Goal: Task Accomplishment & Management: Manage account settings

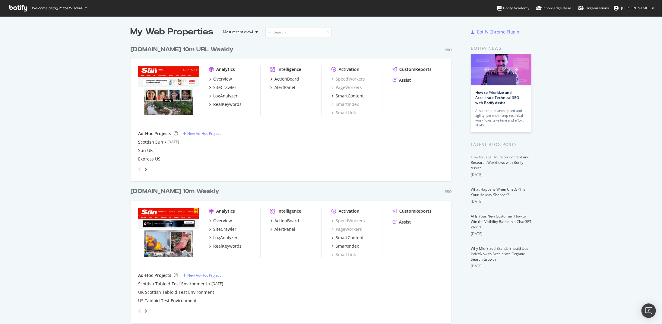
scroll to position [319, 653]
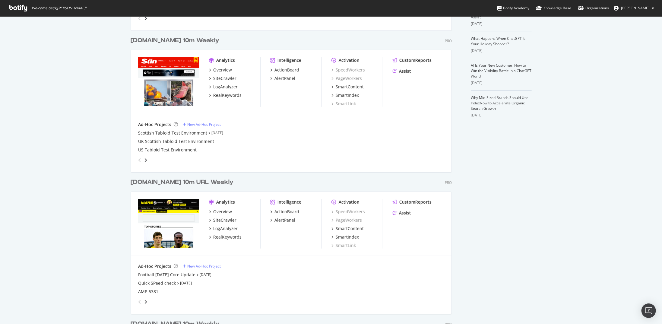
click at [190, 41] on div "[DOMAIN_NAME] 10m Weekly" at bounding box center [175, 40] width 89 height 9
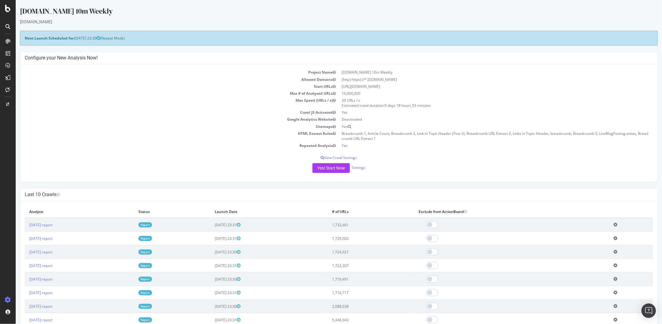
click at [57, 228] on td "[DATE] report" at bounding box center [78, 225] width 109 height 14
click at [52, 224] on link "2025 Sep. 7th report" at bounding box center [40, 224] width 23 height 5
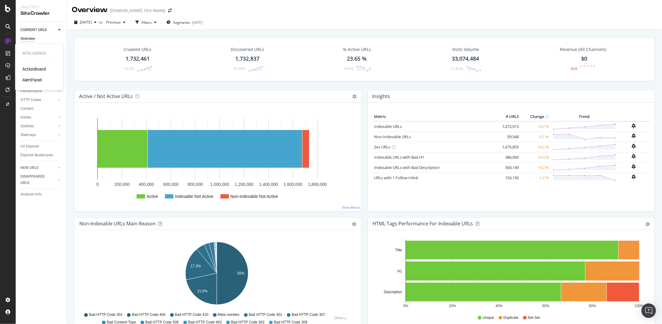
click at [33, 79] on div "AlertPanel" at bounding box center [31, 80] width 19 height 6
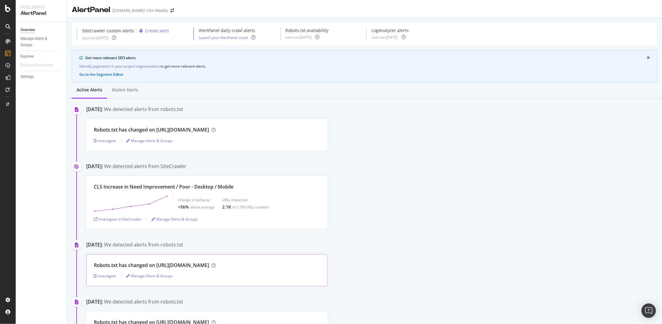
drag, startPoint x: 215, startPoint y: 264, endPoint x: 155, endPoint y: 262, distance: 60.3
click at [155, 262] on div "Robots.txt has changed on https://join.thesun.co.uk/" at bounding box center [151, 265] width 115 height 7
click at [156, 263] on div "Robots.txt has changed on https://join.thesun.co.uk/" at bounding box center [151, 265] width 115 height 7
drag, startPoint x: 156, startPoint y: 263, endPoint x: 213, endPoint y: 264, distance: 57.0
click at [209, 264] on div "Robots.txt has changed on https://join.thesun.co.uk/" at bounding box center [151, 265] width 115 height 7
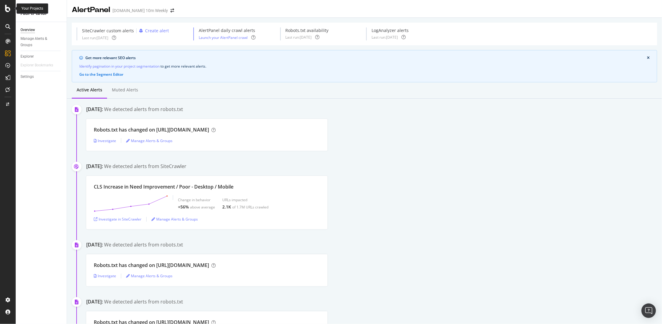
click at [5, 9] on div at bounding box center [8, 8] width 14 height 7
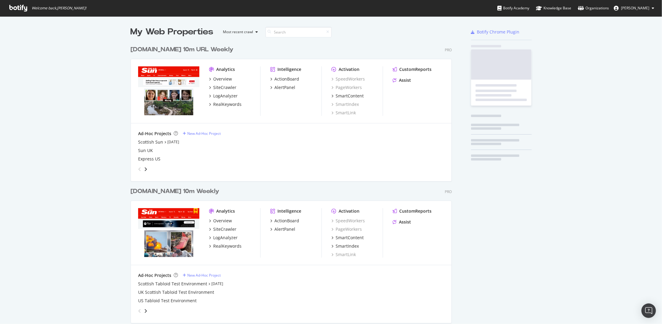
scroll to position [319, 653]
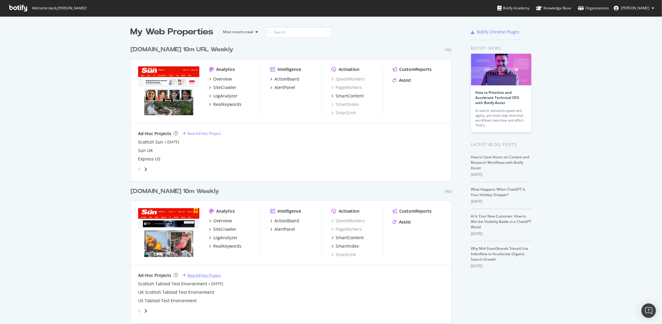
click at [188, 277] on div "New Ad-Hoc Project" at bounding box center [203, 274] width 33 height 5
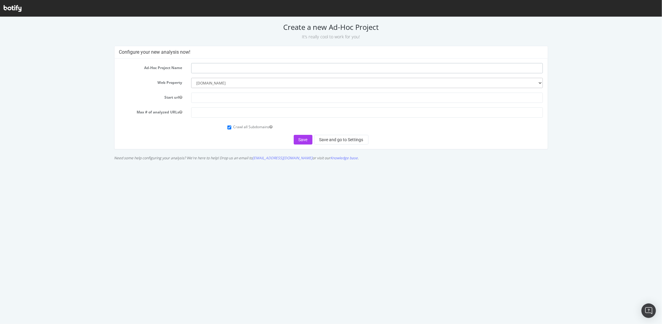
click at [221, 68] on input "text" at bounding box center [367, 68] width 352 height 10
click at [214, 97] on input "text" at bounding box center [367, 97] width 352 height 10
paste input "https://www.staging-thescottishsun.co.uk/"
type input "https://www.staging-thescottishsun.co.uk/"
click at [211, 68] on input "text" at bounding box center [367, 68] width 352 height 10
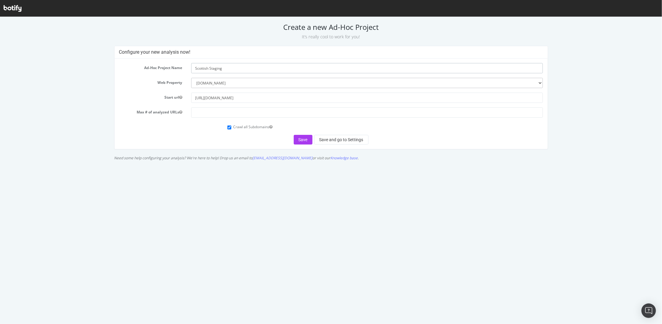
type input "Scottish Staging"
click at [227, 124] on div "Crawl all Subdomains" at bounding box center [385, 126] width 316 height 8
click at [230, 119] on form "Ad-Hoc Project Name Scottish Staging Web Property --------- www.TheSun.co.uk ww…" at bounding box center [331, 103] width 424 height 81
click at [230, 118] on form "Ad-Hoc Project Name Scottish Staging Web Property --------- www.TheSun.co.uk ww…" at bounding box center [331, 103] width 424 height 81
click at [231, 115] on input "number" at bounding box center [367, 112] width 352 height 10
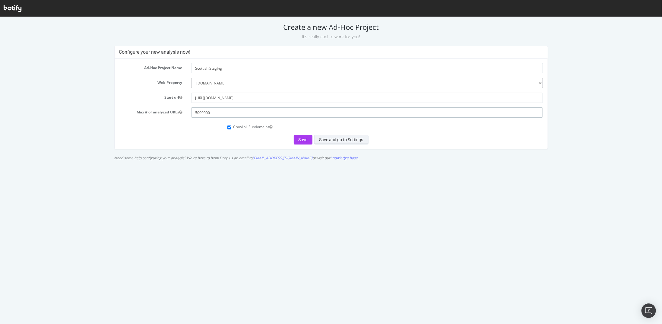
type input "5000000"
click at [326, 137] on button "Save and go to Settings" at bounding box center [341, 139] width 54 height 10
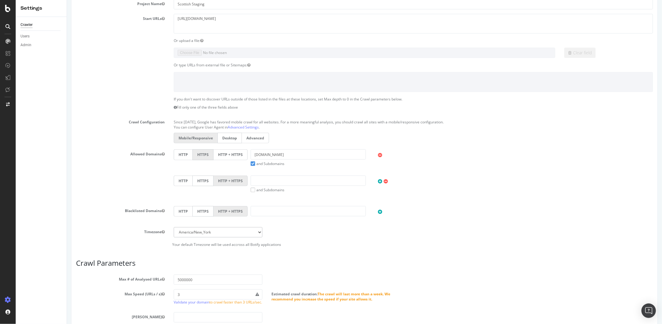
scroll to position [181, 0]
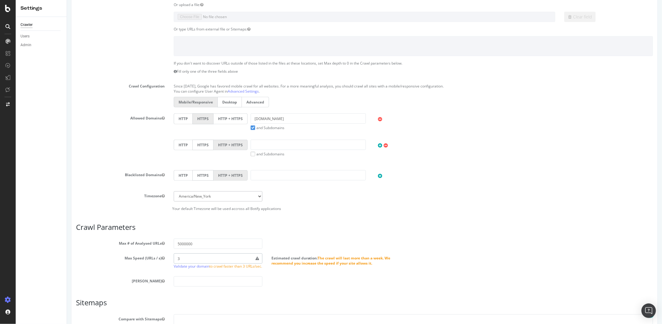
drag, startPoint x: 211, startPoint y: 257, endPoint x: 146, endPoint y: 256, distance: 65.4
click at [146, 256] on div "Max Speed (URLs / s) 3 Validate your domain to crawl faster than 3 URLs/sec. Es…" at bounding box center [364, 262] width 586 height 18
type input "25"
click at [123, 191] on label "Timezone" at bounding box center [120, 194] width 98 height 7
click at [161, 193] on button "Timezone" at bounding box center [162, 195] width 3 height 5
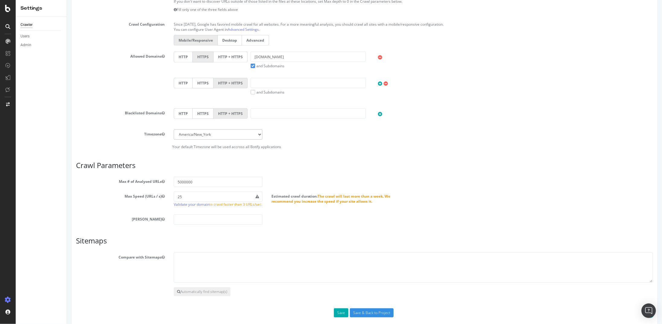
scroll to position [42, 0]
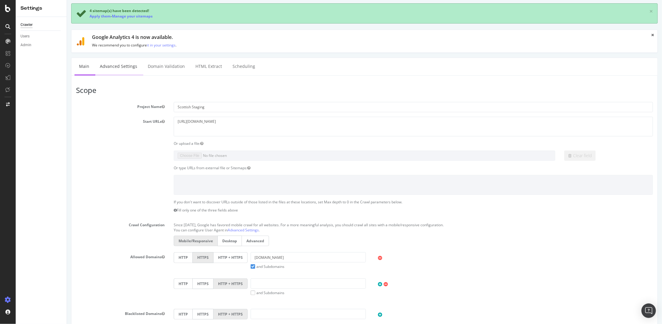
click at [112, 66] on link "Advanced Settings" at bounding box center [118, 66] width 46 height 17
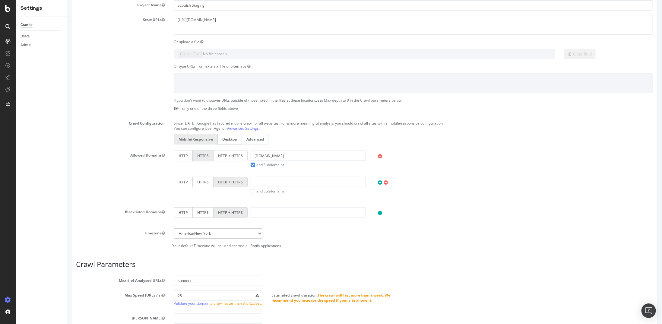
scroll to position [253, 0]
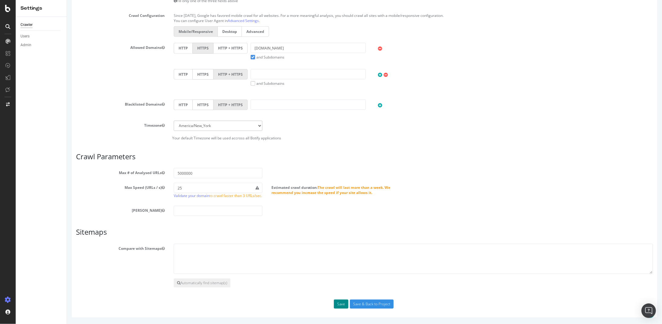
click at [338, 303] on button "Save" at bounding box center [340, 303] width 14 height 9
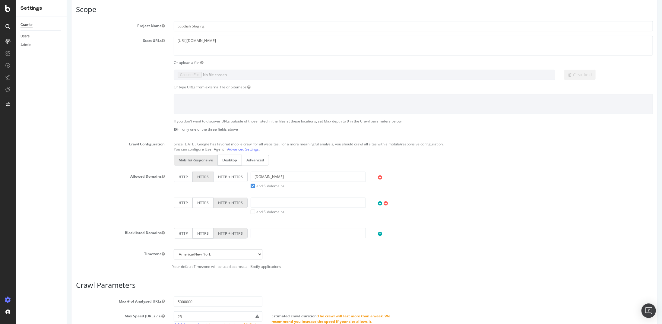
scroll to position [33, 0]
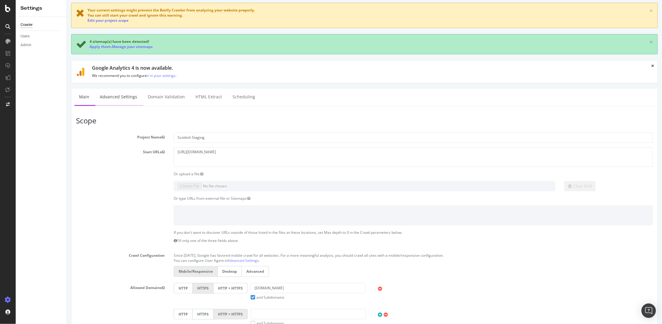
click at [127, 99] on link "Advanced Settings" at bounding box center [118, 96] width 46 height 17
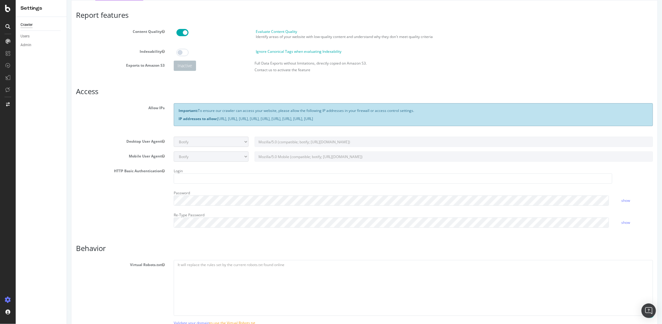
scroll to position [121, 0]
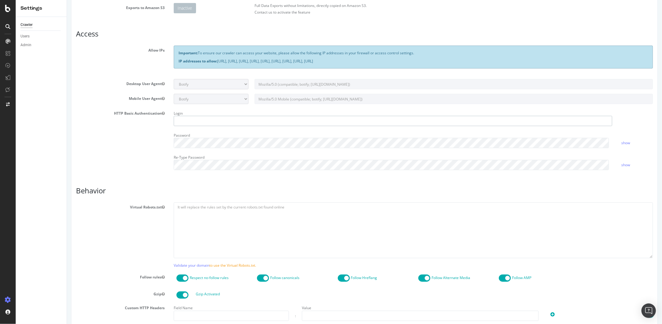
type input "kdeng"
click at [218, 219] on textarea at bounding box center [412, 230] width 479 height 56
paste textarea "User-agent: * Disallow: /wp-admin/ Allow: /wp-admin/admin-ajax.php # Sitemap ar…"
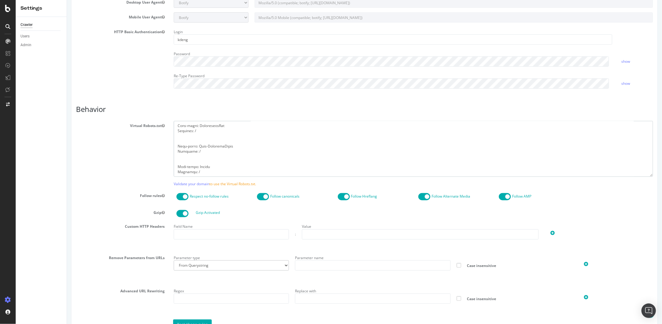
scroll to position [242, 0]
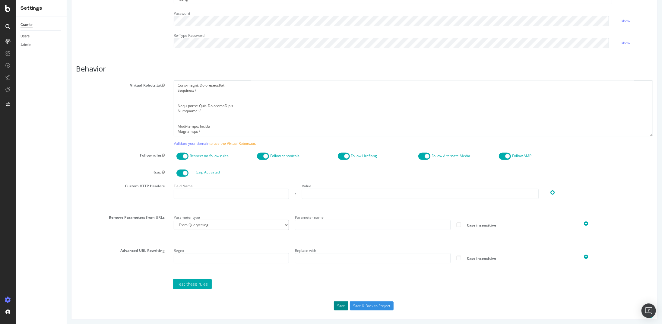
type textarea "User-agent: * Disallow: /wp-admin/ Allow: /wp-admin/admin-ajax.php # Sitemap ar…"
drag, startPoint x: 332, startPoint y: 300, endPoint x: 234, endPoint y: 129, distance: 196.8
click at [252, 190] on div "Report features Content Quality Evaluate Content Quality Identify areas of your…" at bounding box center [364, 71] width 577 height 478
click at [338, 299] on div "Report features Content Quality Evaluate Content Quality Identify areas of your…" at bounding box center [364, 71] width 577 height 478
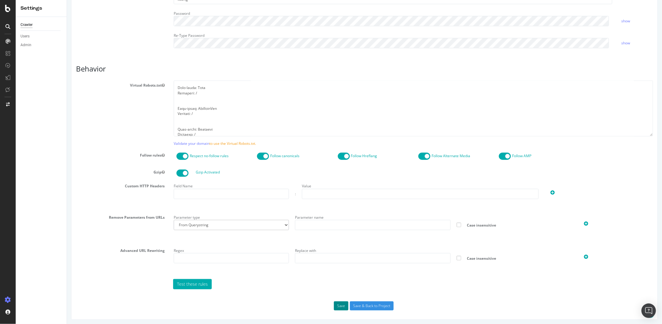
click at [338, 303] on button "Save" at bounding box center [340, 305] width 14 height 9
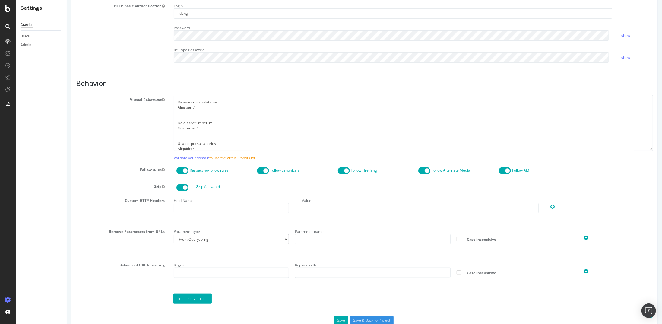
scroll to position [258, 0]
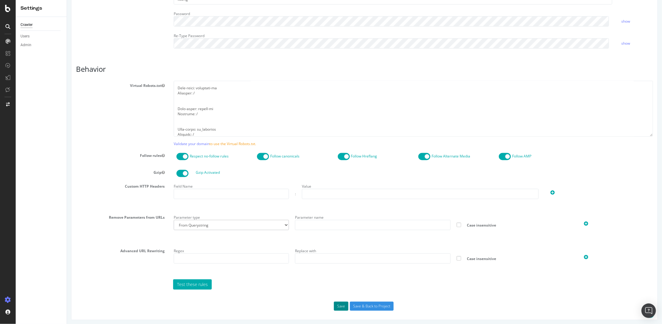
click at [333, 303] on button "Save" at bounding box center [340, 305] width 14 height 9
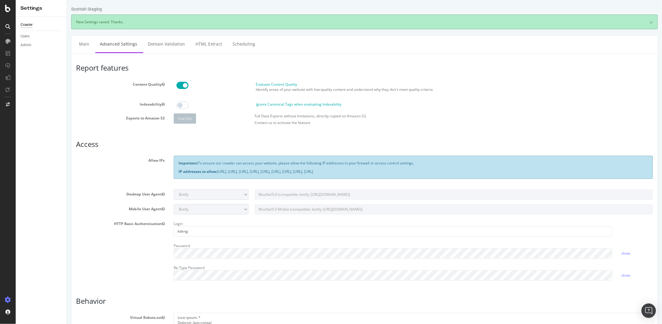
scroll to position [0, 0]
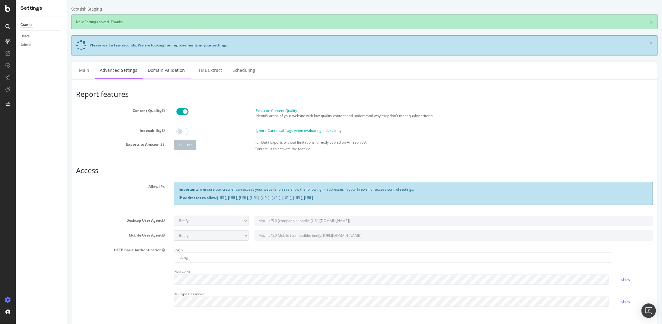
click at [180, 75] on link "Domain Validation" at bounding box center [166, 70] width 46 height 17
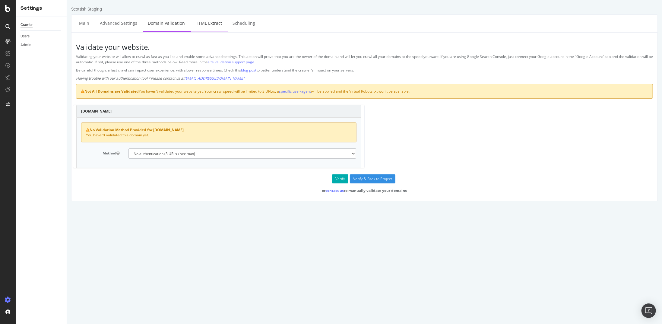
click at [204, 21] on link "HTML Extract" at bounding box center [208, 23] width 36 height 17
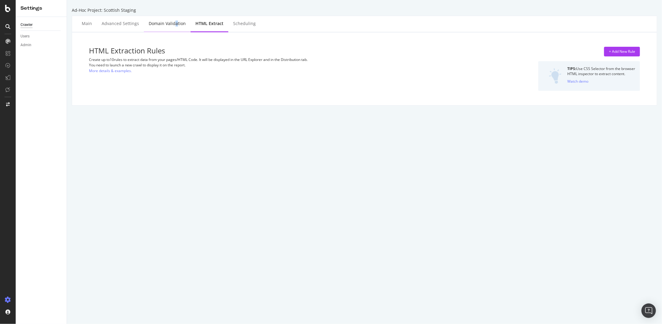
click at [174, 26] on div "Domain Validation" at bounding box center [167, 23] width 37 height 6
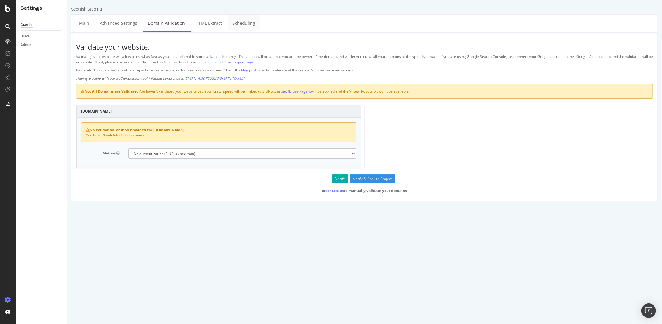
click at [245, 21] on link "Scheduling" at bounding box center [244, 23] width 32 height 17
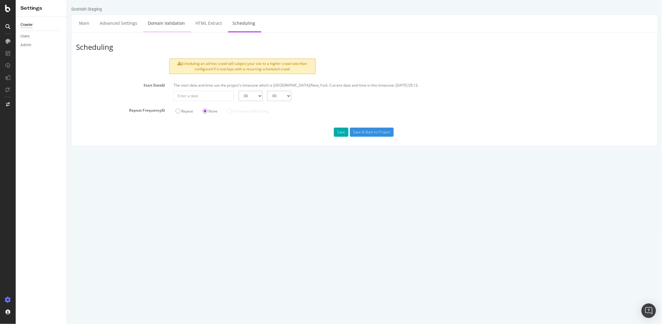
click at [169, 24] on link "Domain Validation" at bounding box center [166, 23] width 46 height 17
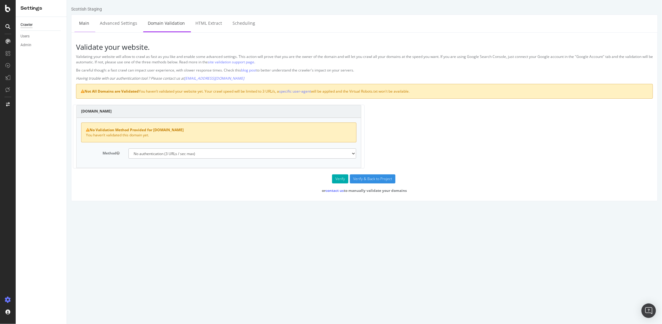
click at [84, 23] on link "Main" at bounding box center [83, 23] width 19 height 17
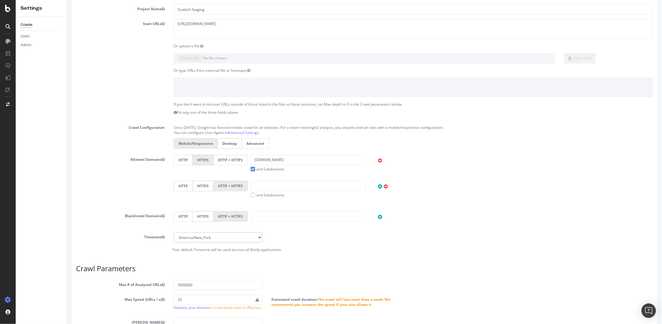
scroll to position [197, 0]
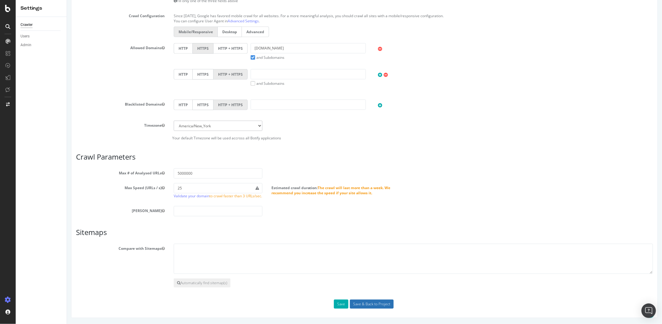
click at [362, 303] on input "Save & Back to Project" at bounding box center [371, 303] width 44 height 9
